Goal: Find specific page/section: Find specific page/section

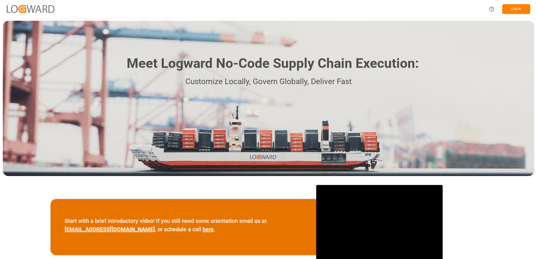
click at [506, 9] on button "Log In" at bounding box center [516, 9] width 28 height 10
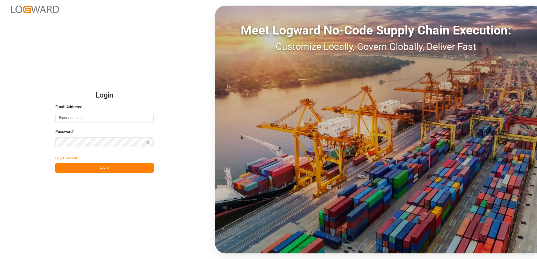
type input "[EMAIL_ADDRESS][DOMAIN_NAME]"
click at [97, 168] on button "Log In" at bounding box center [104, 168] width 98 height 10
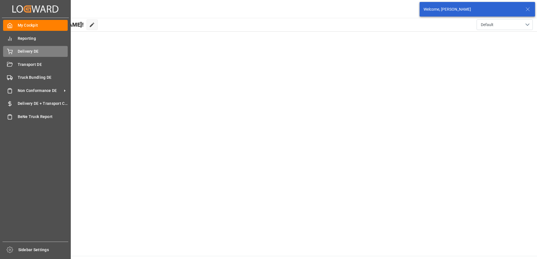
click at [13, 54] on div "Delivery DE Delivery DE" at bounding box center [35, 51] width 65 height 11
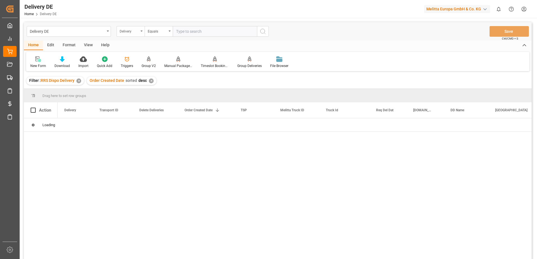
click at [143, 31] on div "Delivery" at bounding box center [131, 31] width 28 height 11
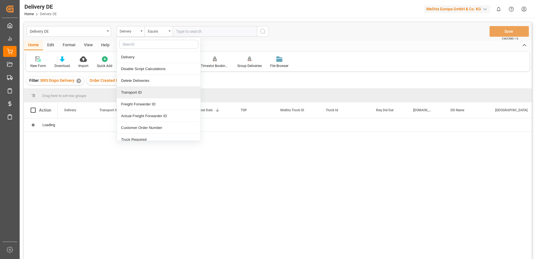
drag, startPoint x: 130, startPoint y: 92, endPoint x: 171, endPoint y: 36, distance: 69.5
click at [130, 92] on div "Transport ID" at bounding box center [159, 93] width 84 height 12
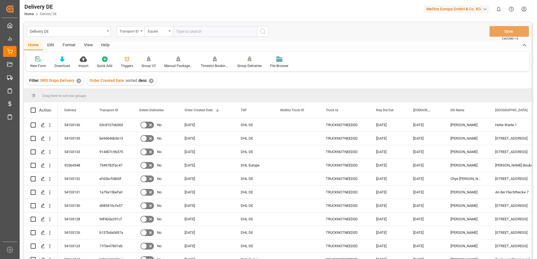
click at [179, 30] on input "text" at bounding box center [215, 31] width 84 height 11
click at [213, 35] on input "text" at bounding box center [215, 31] width 84 height 11
paste input "a43fd2f9abb6"
type input "a43fd2f9abb6"
click at [260, 31] on circle "search button" at bounding box center [262, 31] width 4 height 4
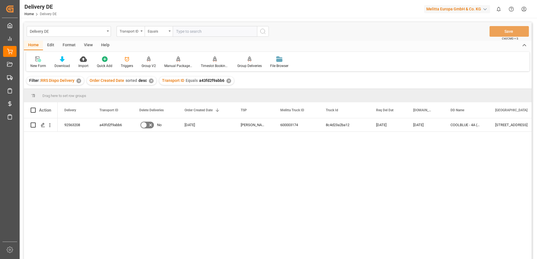
click at [226, 82] on div "✕" at bounding box center [228, 81] width 5 height 5
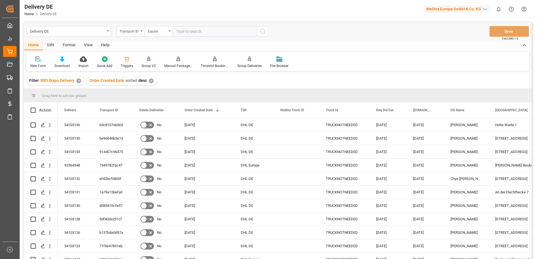
click at [187, 31] on input "text" at bounding box center [215, 31] width 84 height 11
paste input "b3c6535d61b6"
type input "b3c6535d61b6"
click at [261, 30] on icon "search button" at bounding box center [262, 31] width 7 height 7
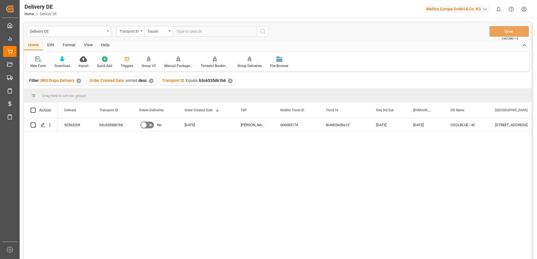
click at [228, 80] on div "✕" at bounding box center [230, 81] width 5 height 5
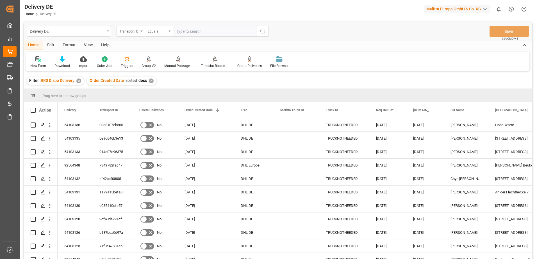
click at [189, 30] on input "text" at bounding box center [215, 31] width 84 height 11
click at [201, 32] on input "text" at bounding box center [215, 31] width 84 height 11
paste input "79c9779ba04c"
type input "79c9779ba04c"
click at [262, 35] on button "search button" at bounding box center [263, 31] width 12 height 11
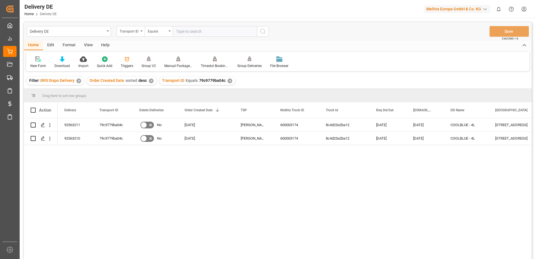
click at [524, 5] on html "Created by potrace 1.15, written by Peter Selinger 2001-2017 Created by potrace…" at bounding box center [268, 129] width 537 height 259
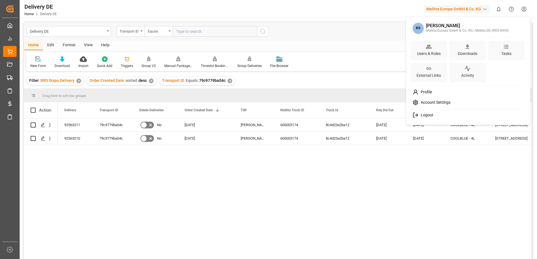
click at [426, 113] on span "Logout" at bounding box center [425, 115] width 15 height 5
